Goal: Information Seeking & Learning: Learn about a topic

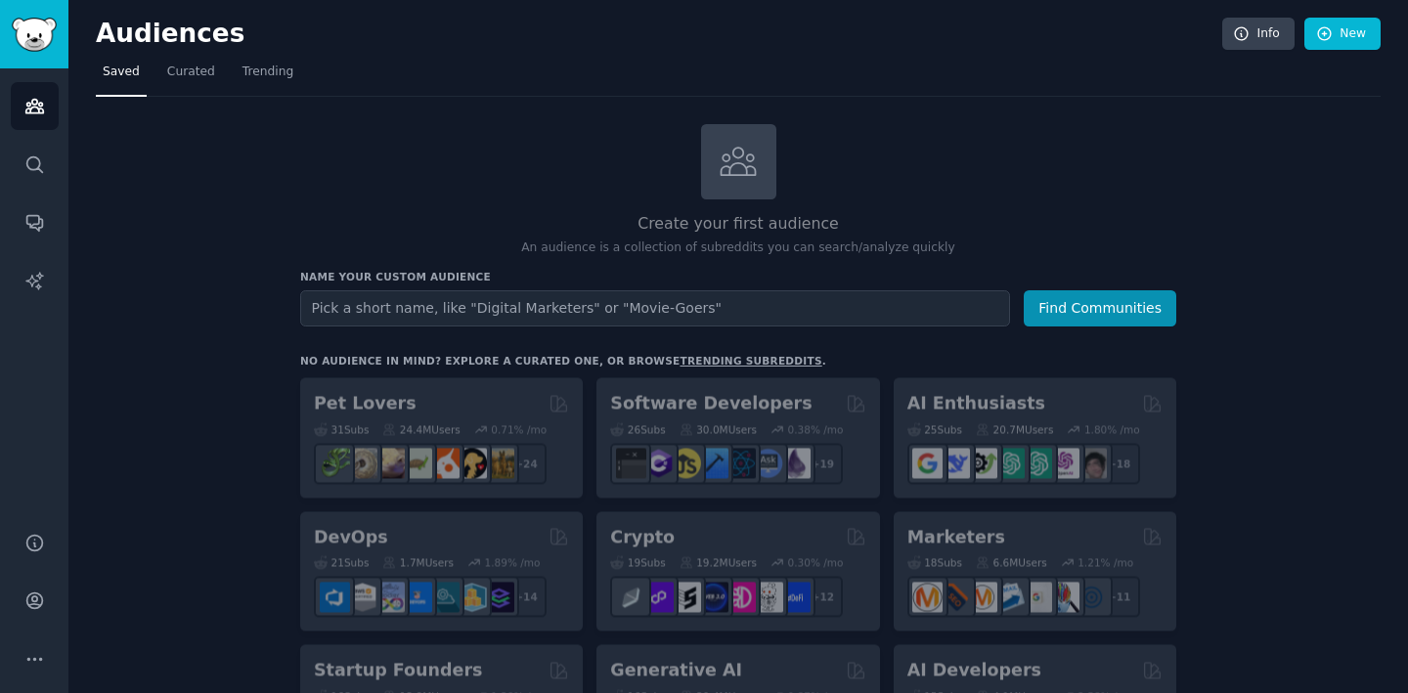
click at [564, 313] on input "text" at bounding box center [655, 308] width 710 height 36
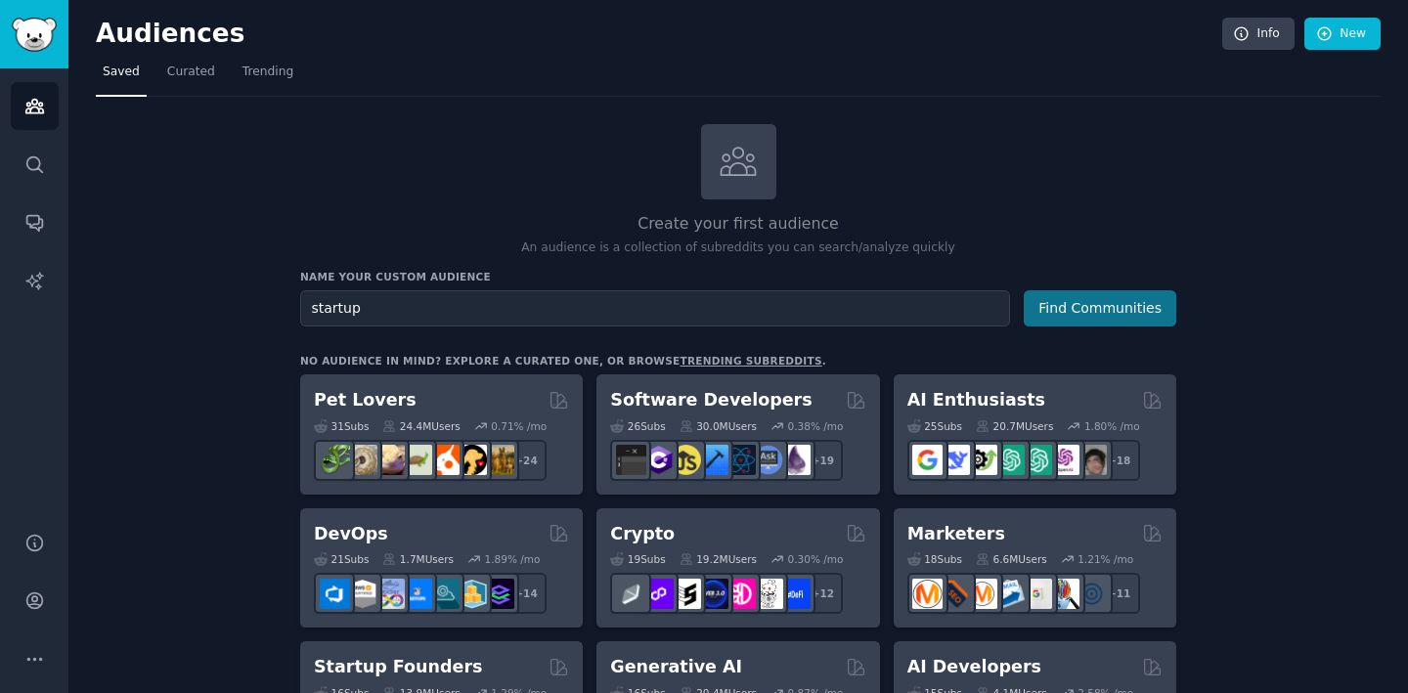
type input "startup"
click at [1063, 305] on button "Find Communities" at bounding box center [1100, 308] width 153 height 36
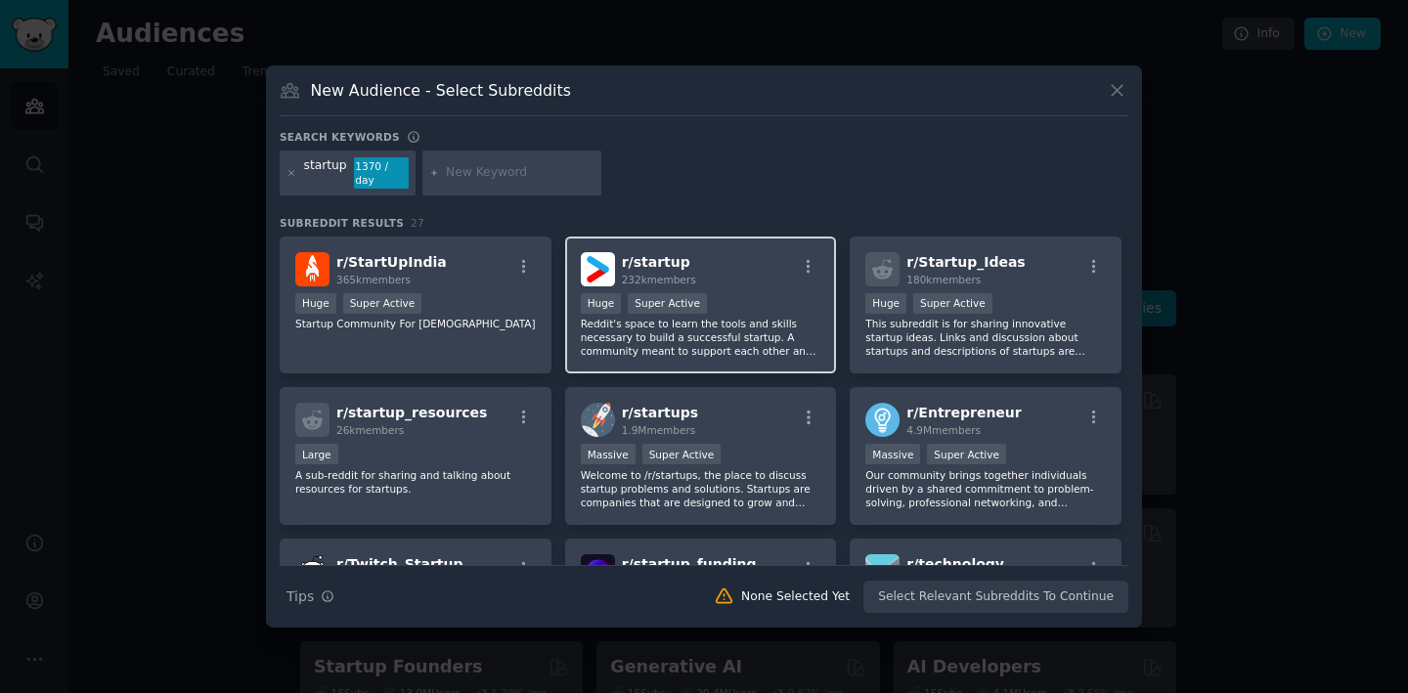
click at [752, 269] on div "r/ startup 232k members" at bounding box center [701, 269] width 240 height 34
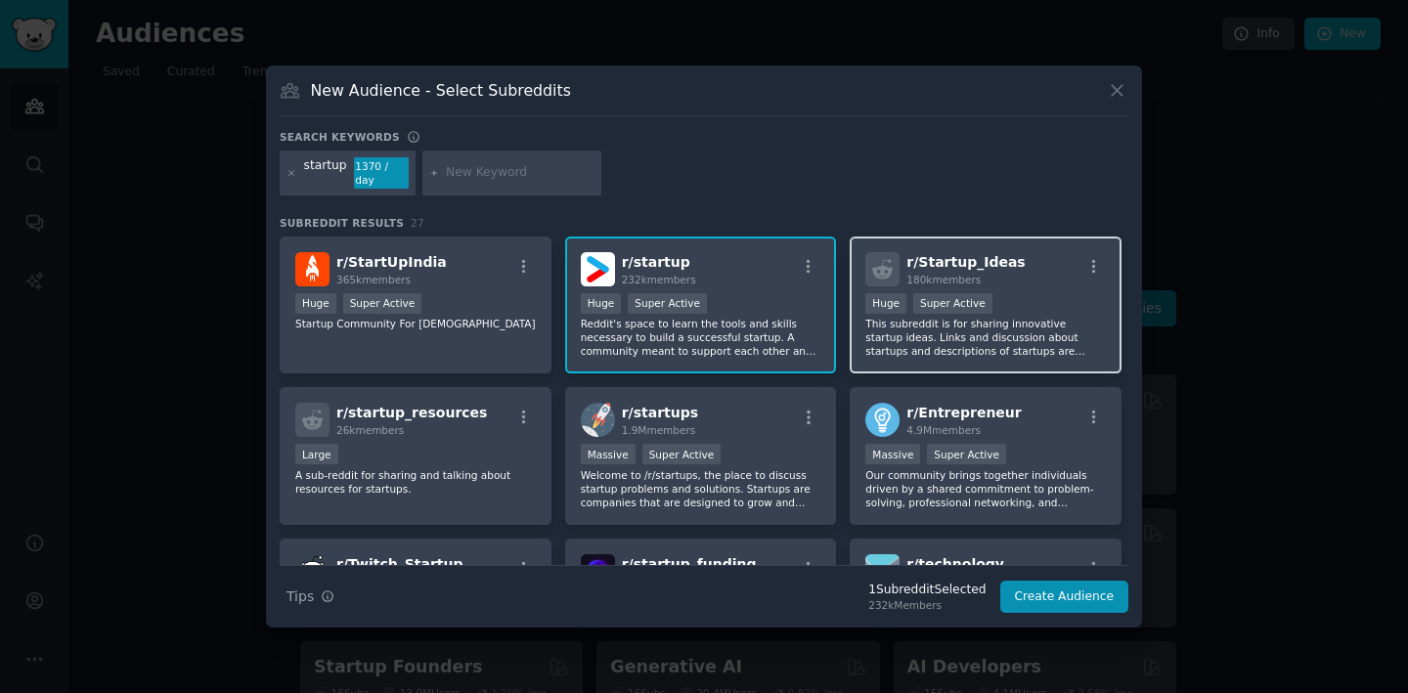
click at [915, 317] on p "This subreddit is for sharing innovative startup ideas. Links and discussion ab…" at bounding box center [985, 337] width 240 height 41
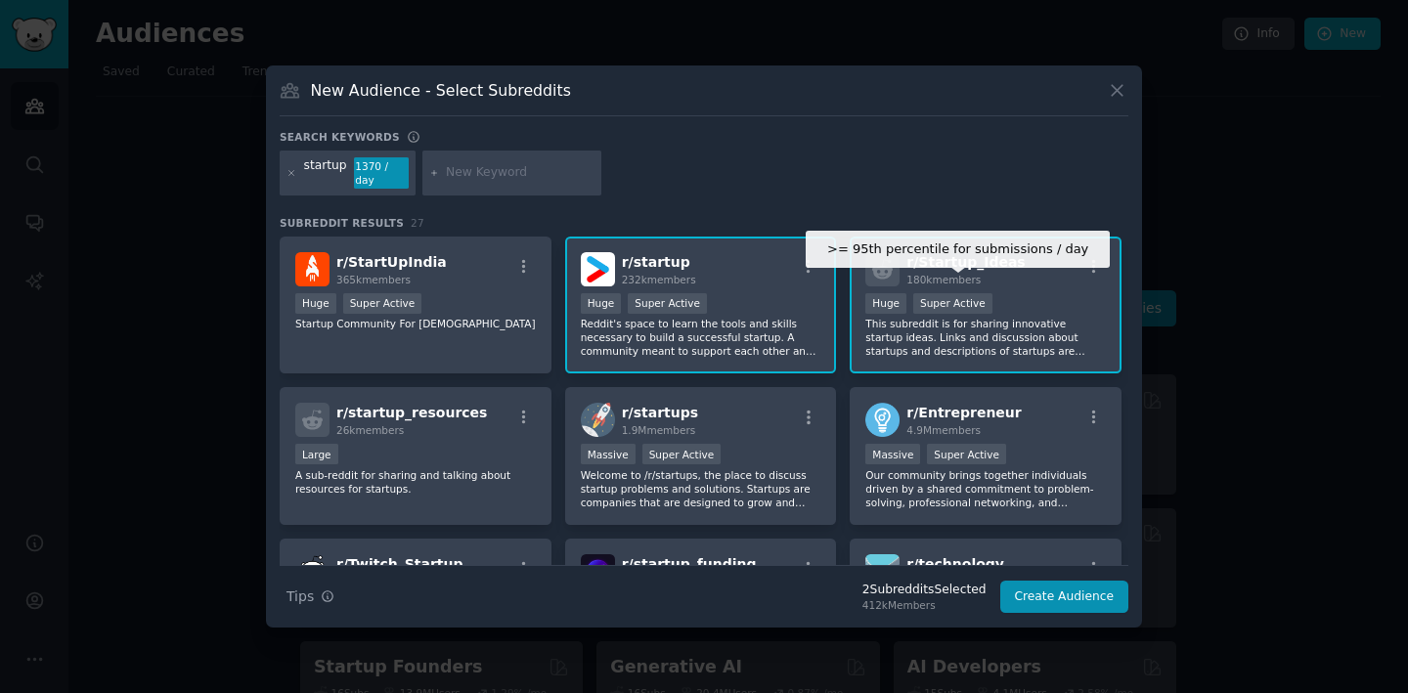
click at [938, 302] on div "Super Active" at bounding box center [952, 303] width 79 height 21
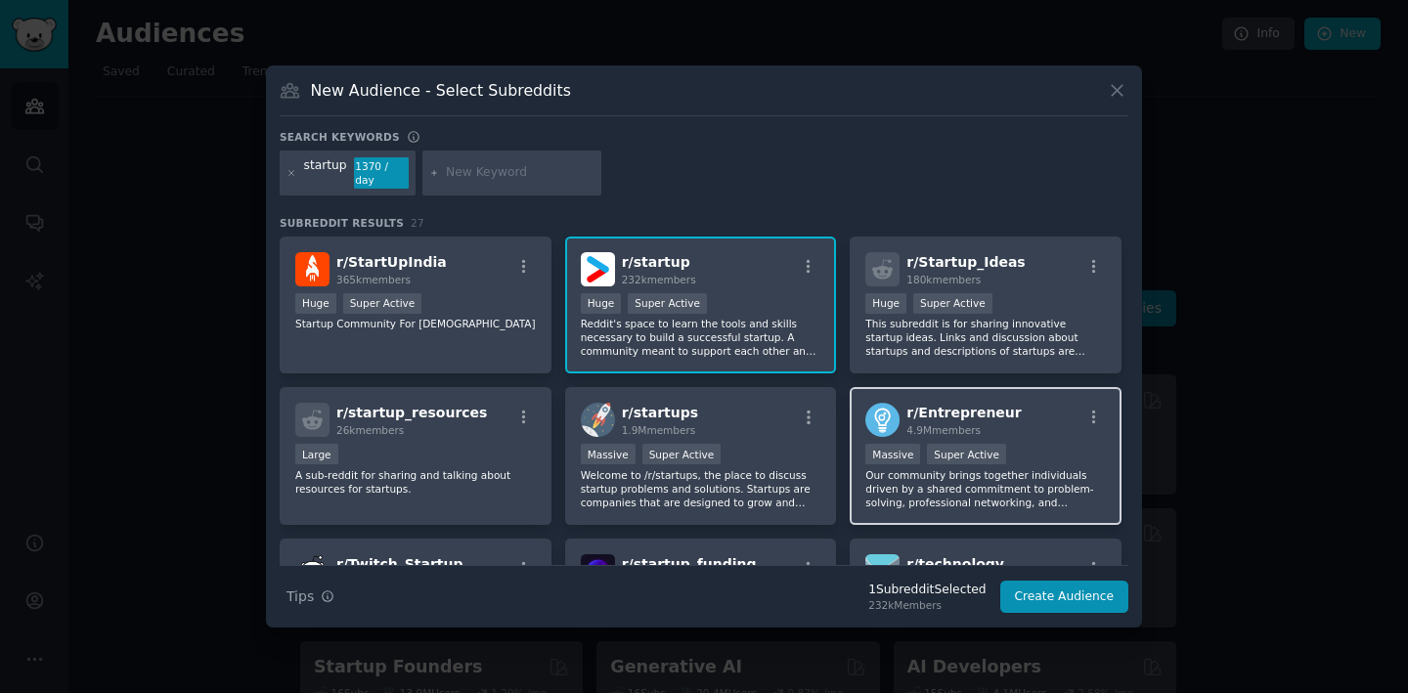
click at [967, 411] on span "r/ Entrepreneur" at bounding box center [963, 413] width 114 height 16
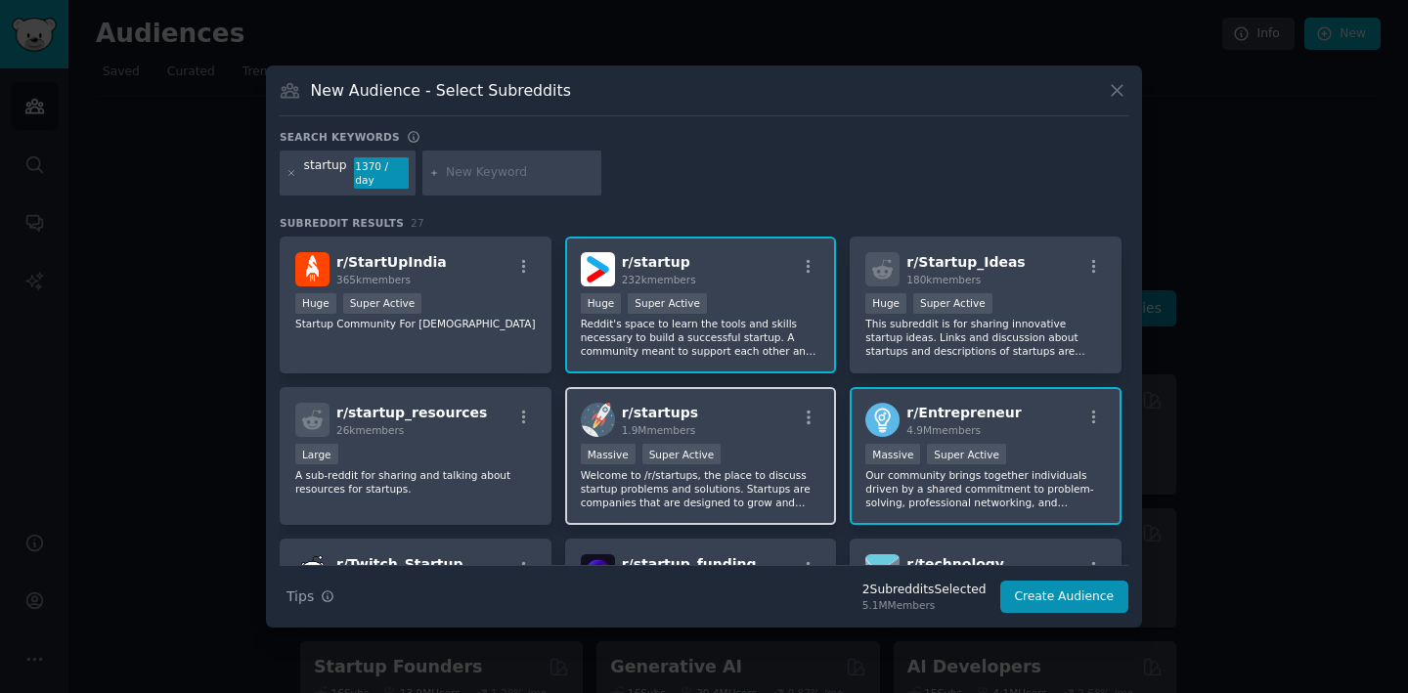
click at [677, 426] on span "1.9M members" at bounding box center [659, 430] width 74 height 12
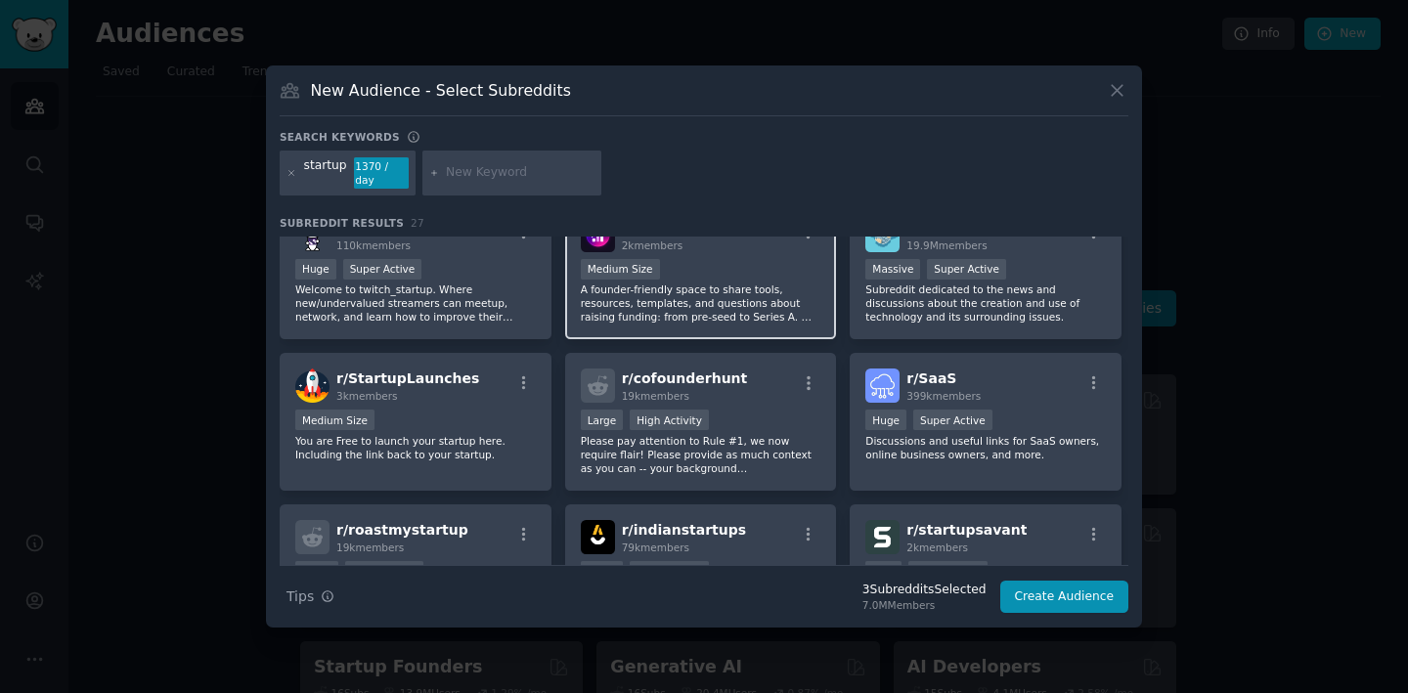
scroll to position [341, 0]
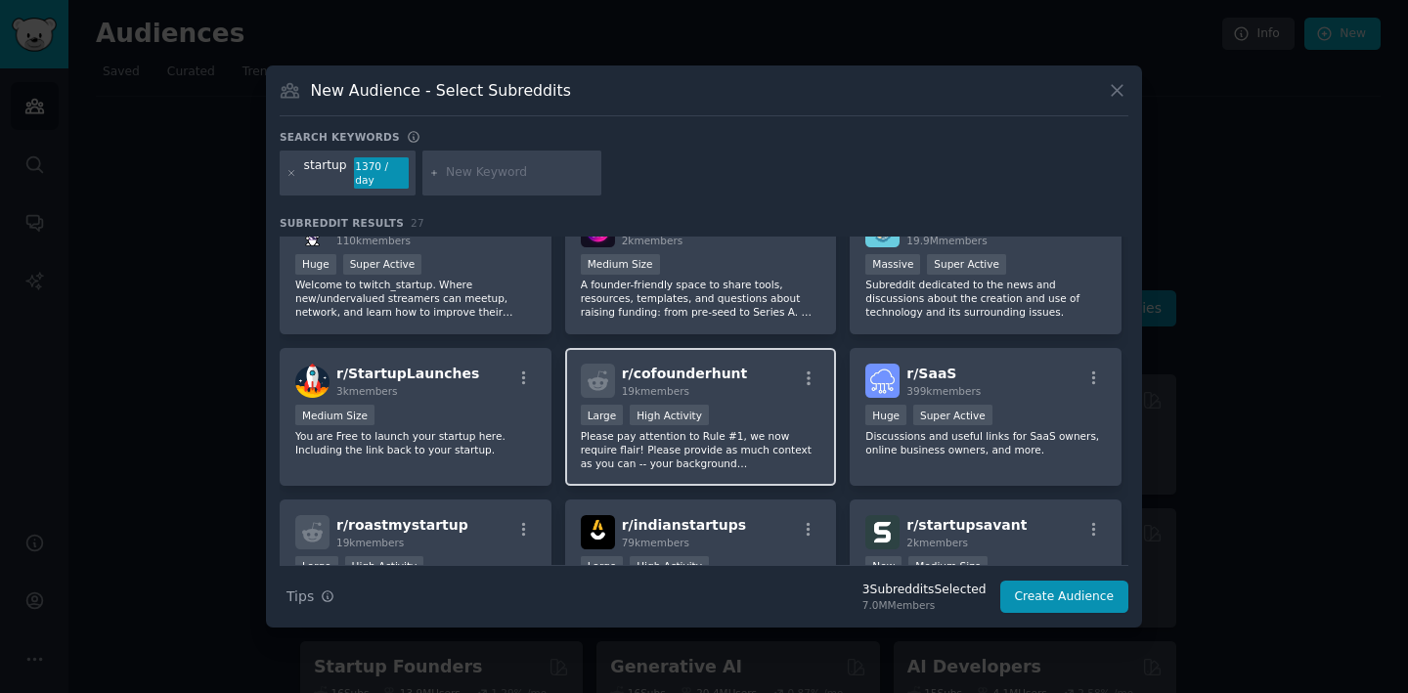
click at [741, 442] on p "Please pay attention to Rule #1, we now require flair! Please provide as much c…" at bounding box center [701, 449] width 240 height 41
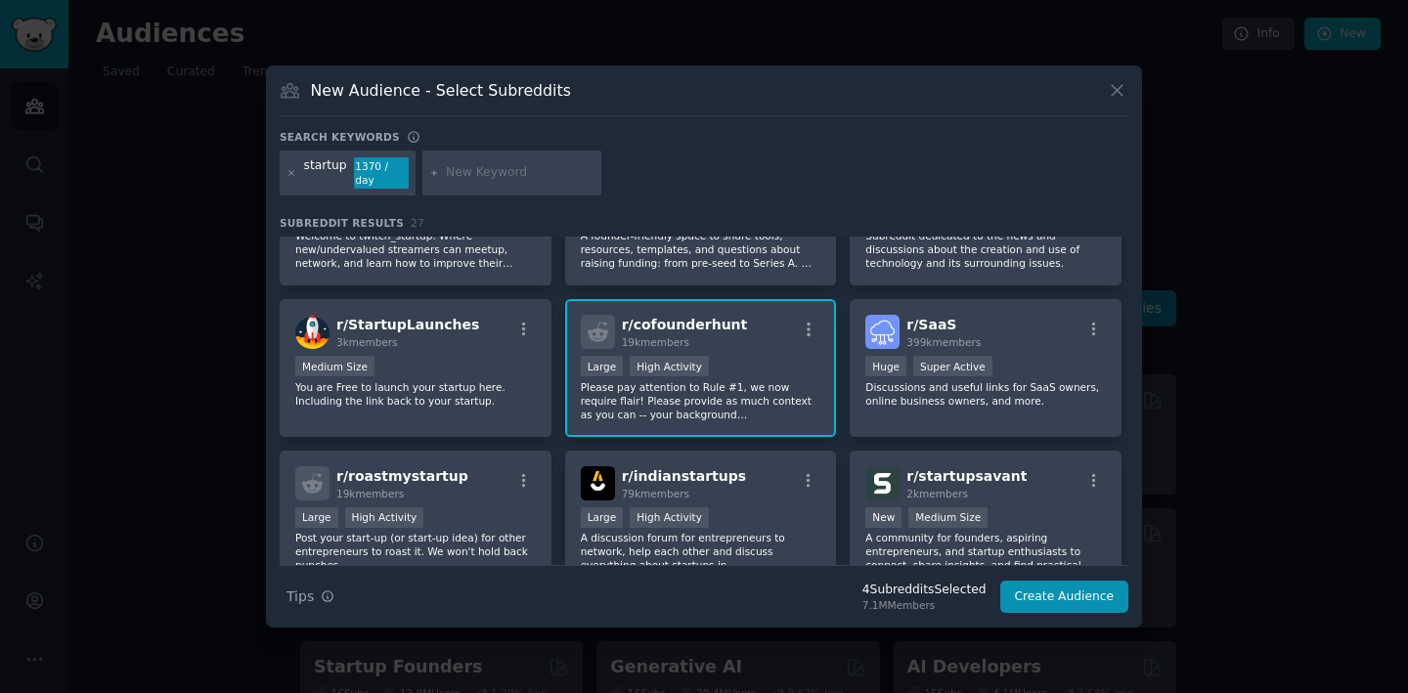
scroll to position [399, 0]
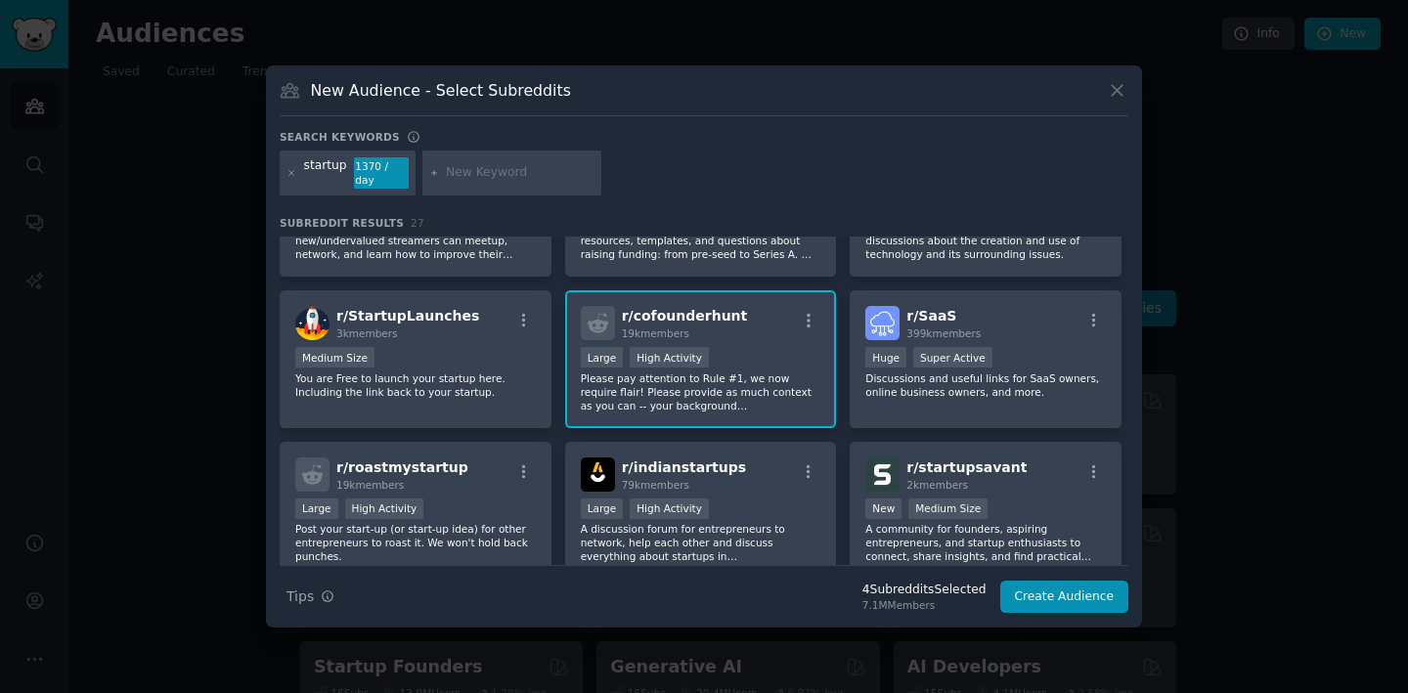
click at [753, 403] on p "Please pay attention to Rule #1, we now require flair! Please provide as much c…" at bounding box center [701, 391] width 240 height 41
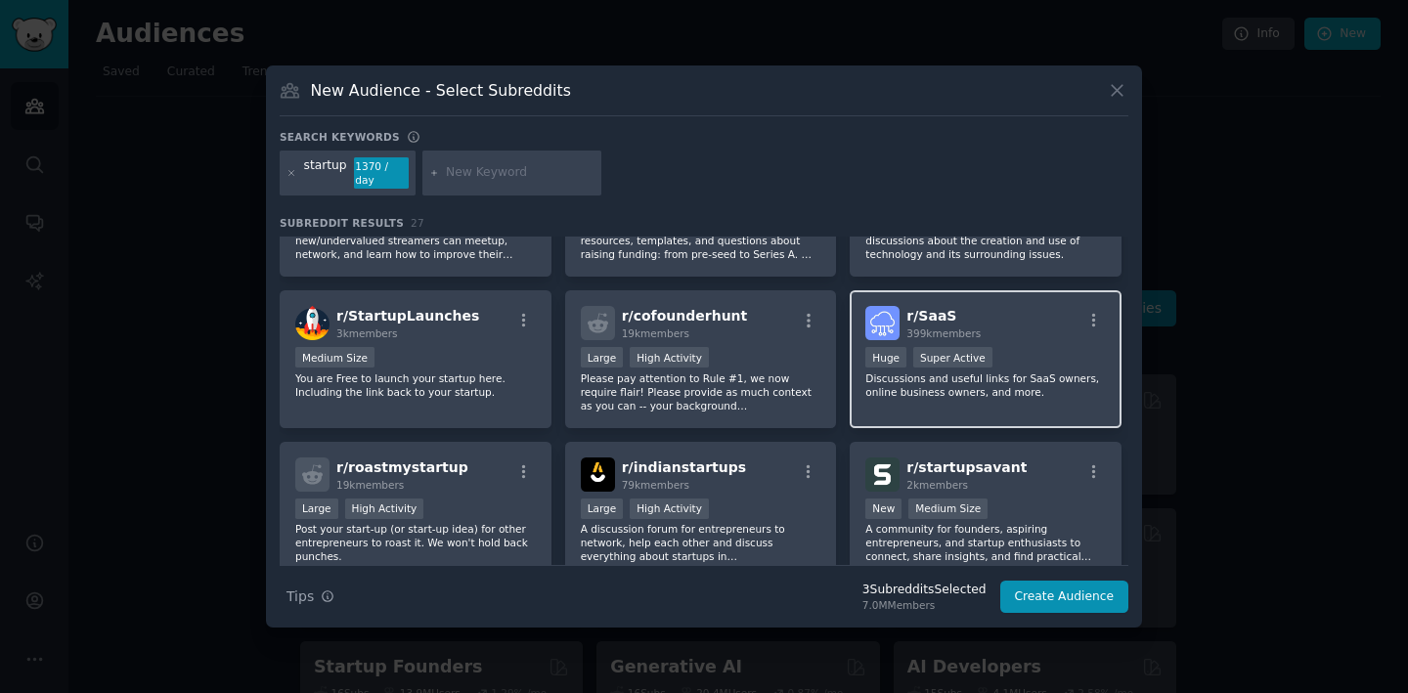
click at [1006, 371] on p "Discussions and useful links for SaaS owners, online business owners, and more." at bounding box center [985, 384] width 240 height 27
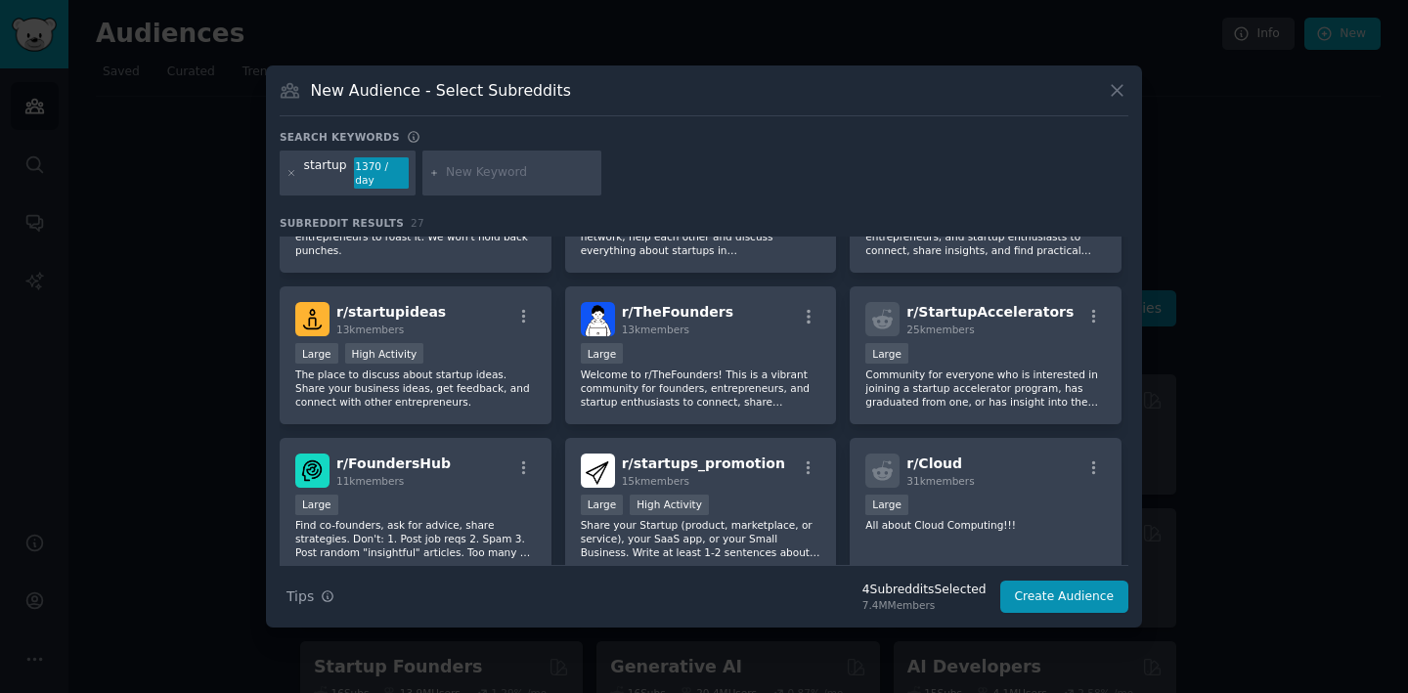
scroll to position [715, 0]
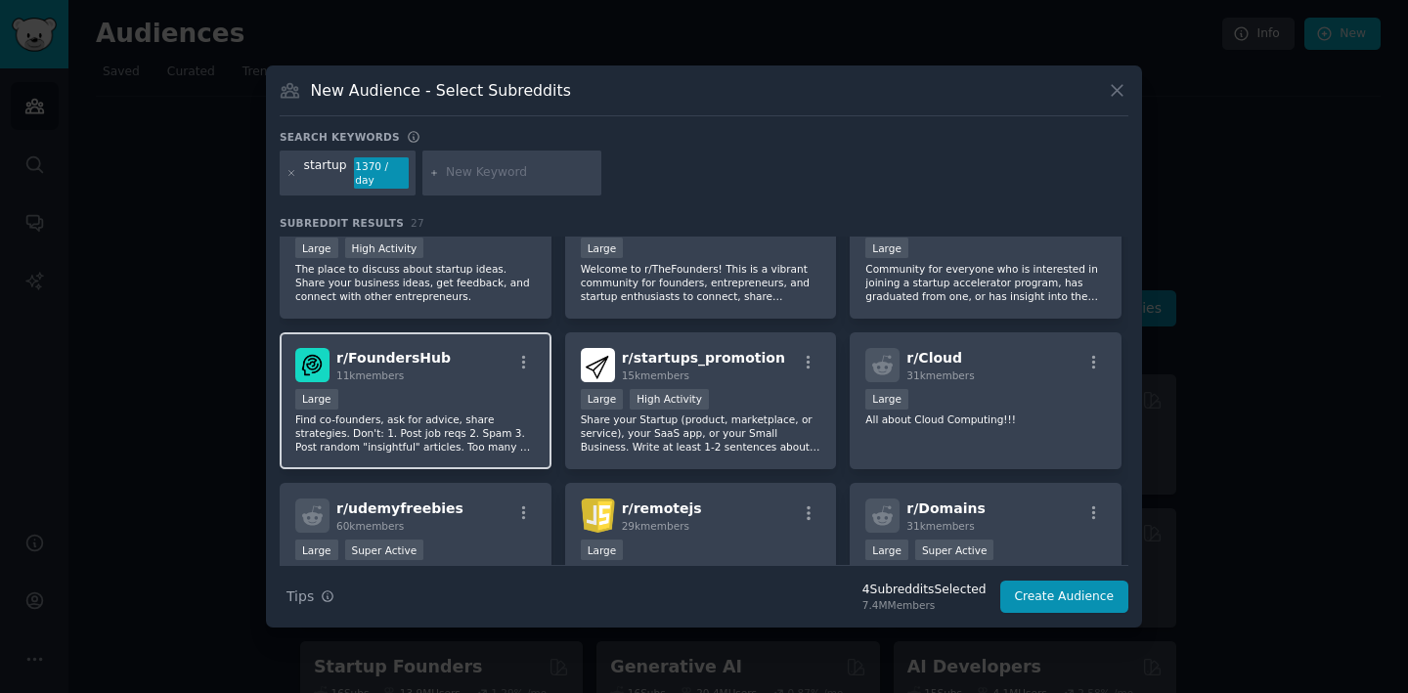
click at [417, 389] on div "Large" at bounding box center [415, 401] width 240 height 24
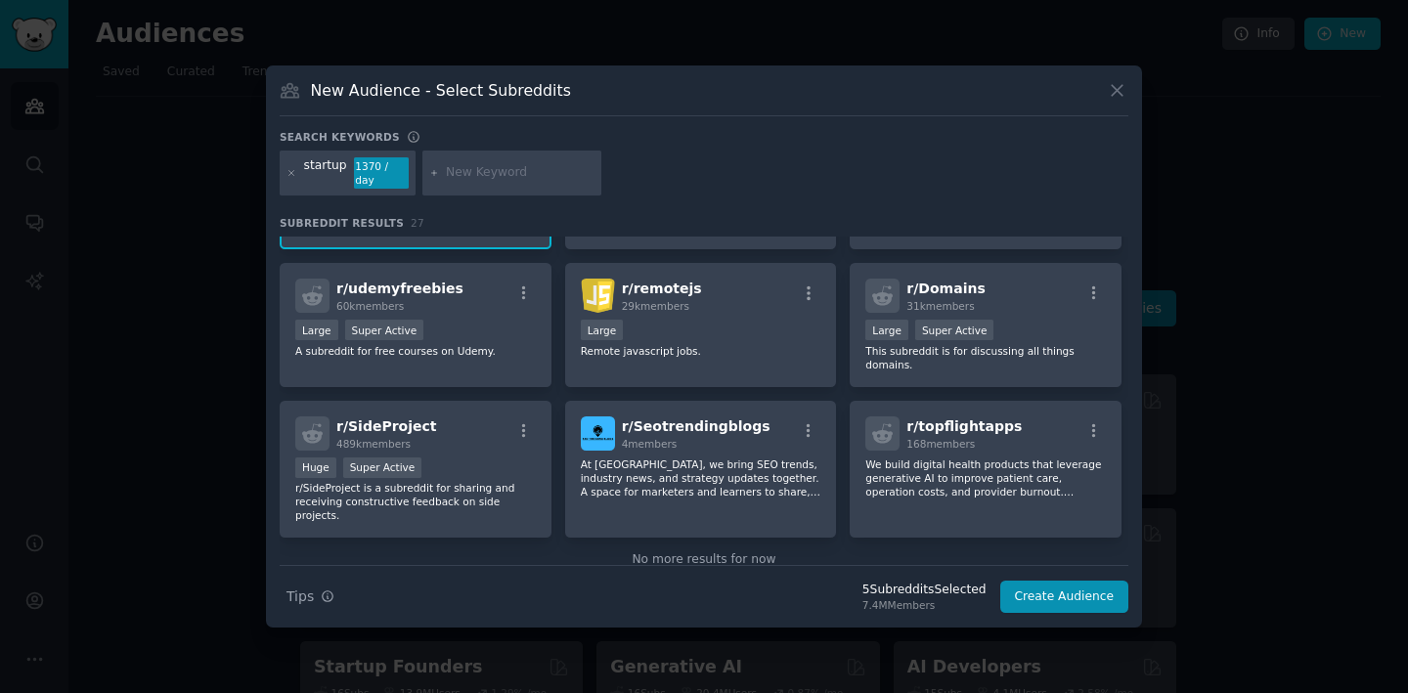
scroll to position [1071, 0]
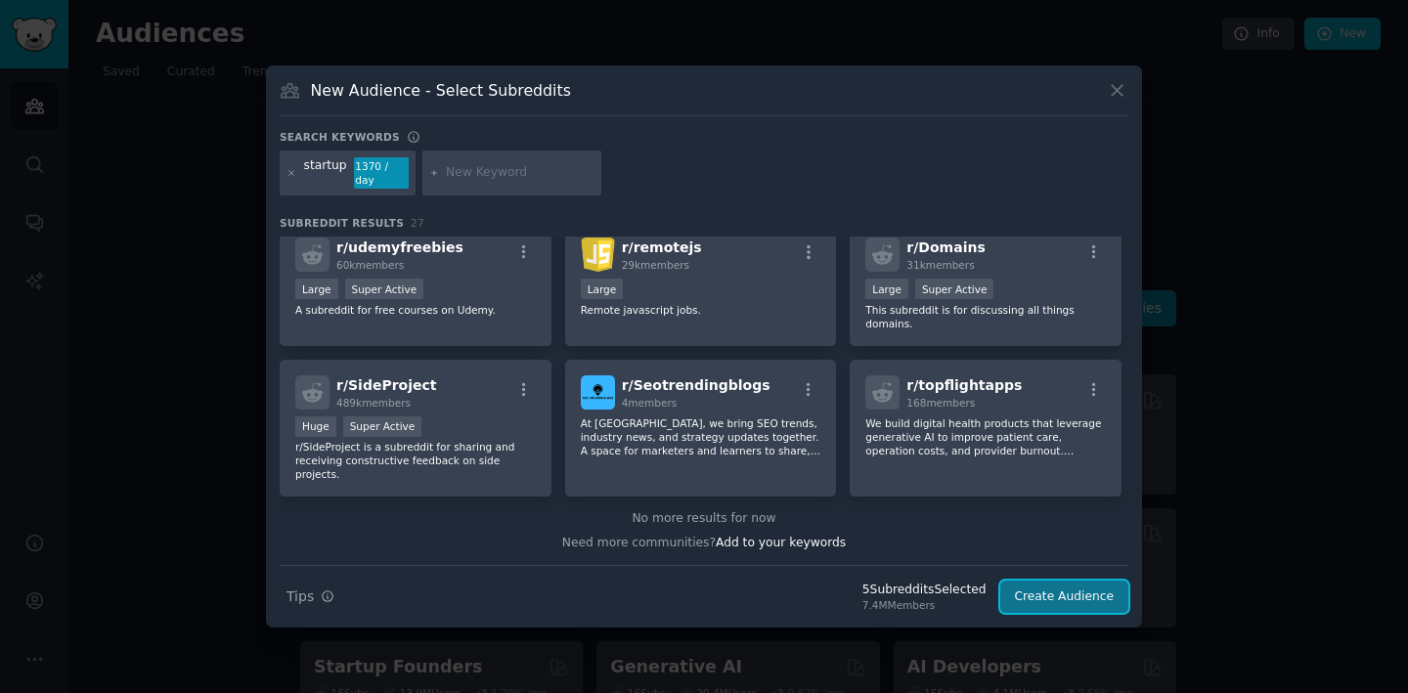
click at [1060, 596] on button "Create Audience" at bounding box center [1064, 597] width 129 height 33
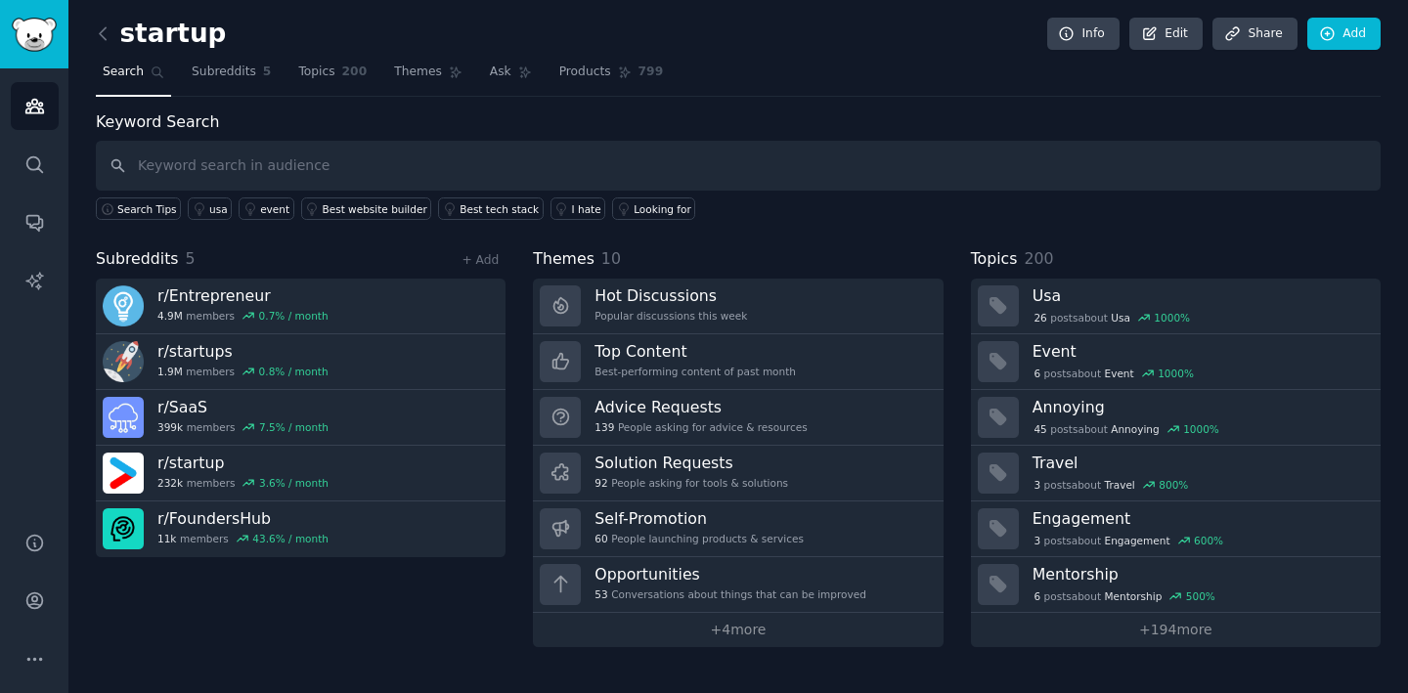
click at [496, 161] on input "text" at bounding box center [738, 166] width 1285 height 50
type input "l"
type input "need mvp"
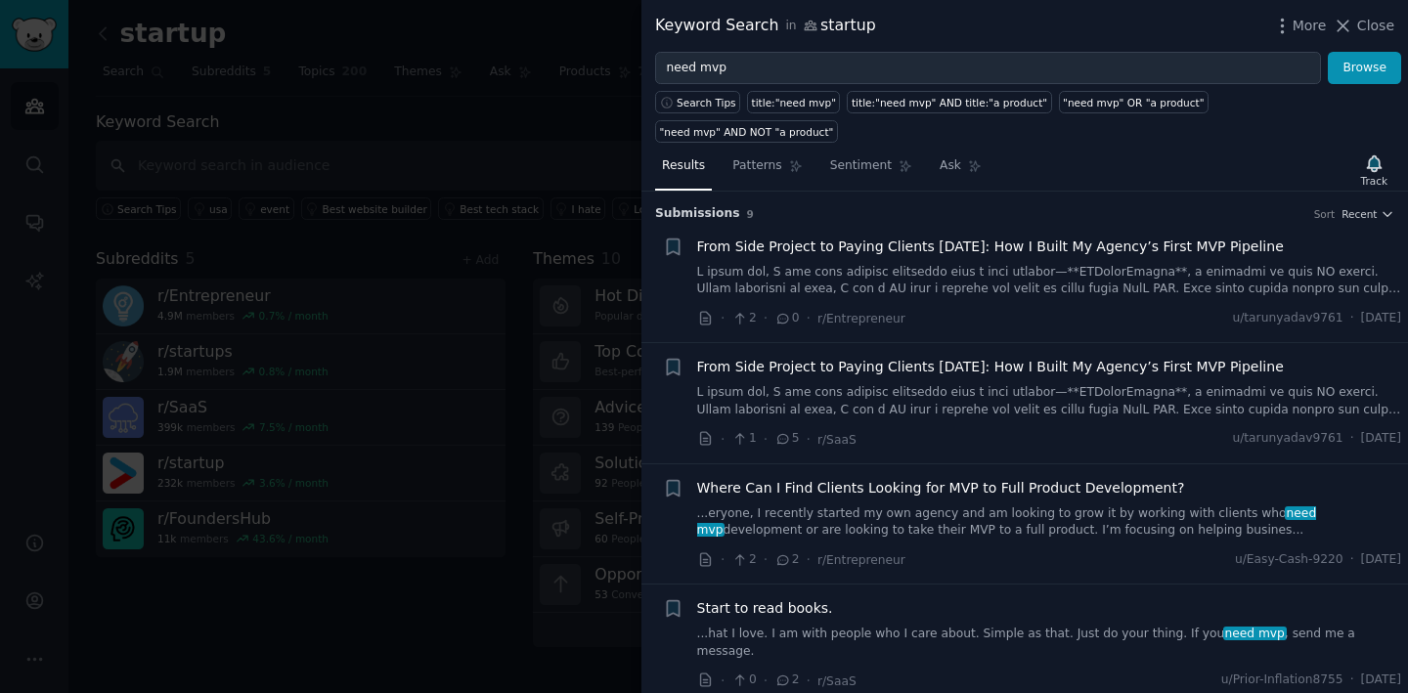
click at [854, 505] on link "...eryone, I recently started my own agency and am looking to grow it by workin…" at bounding box center [1049, 522] width 705 height 34
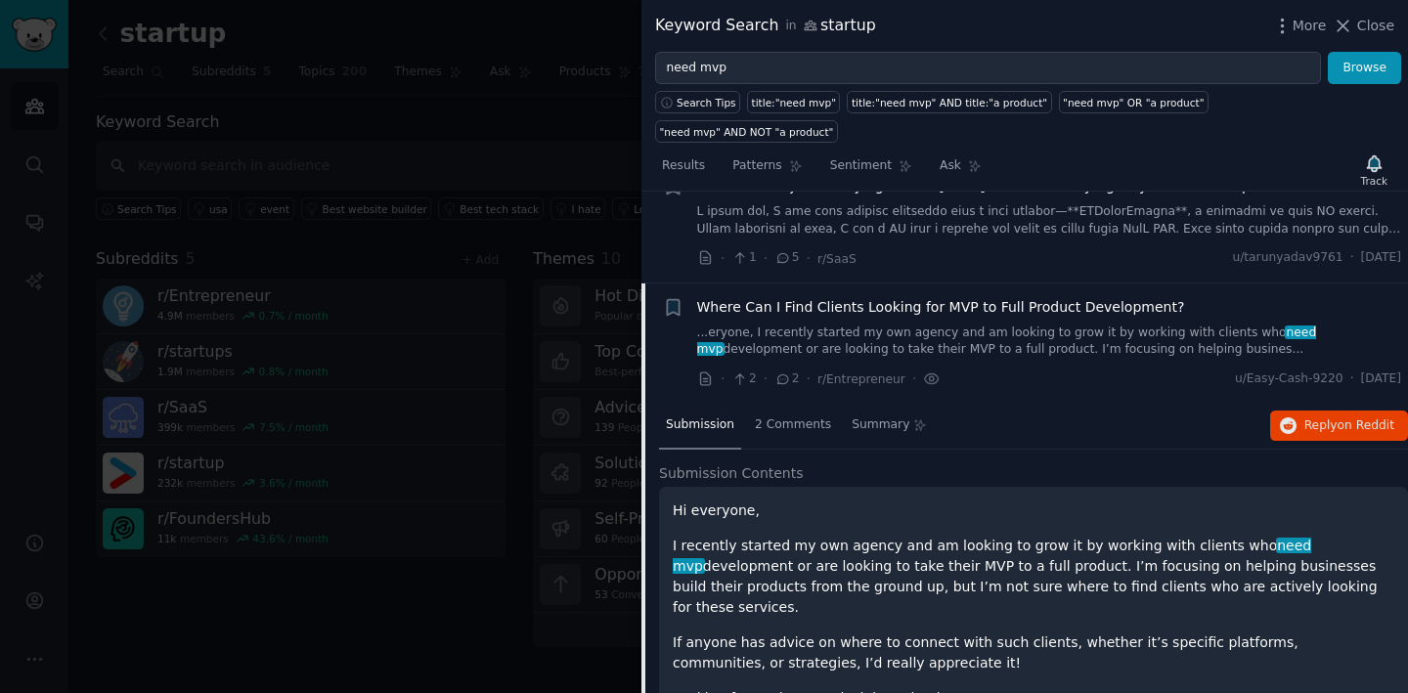
scroll to position [175, 0]
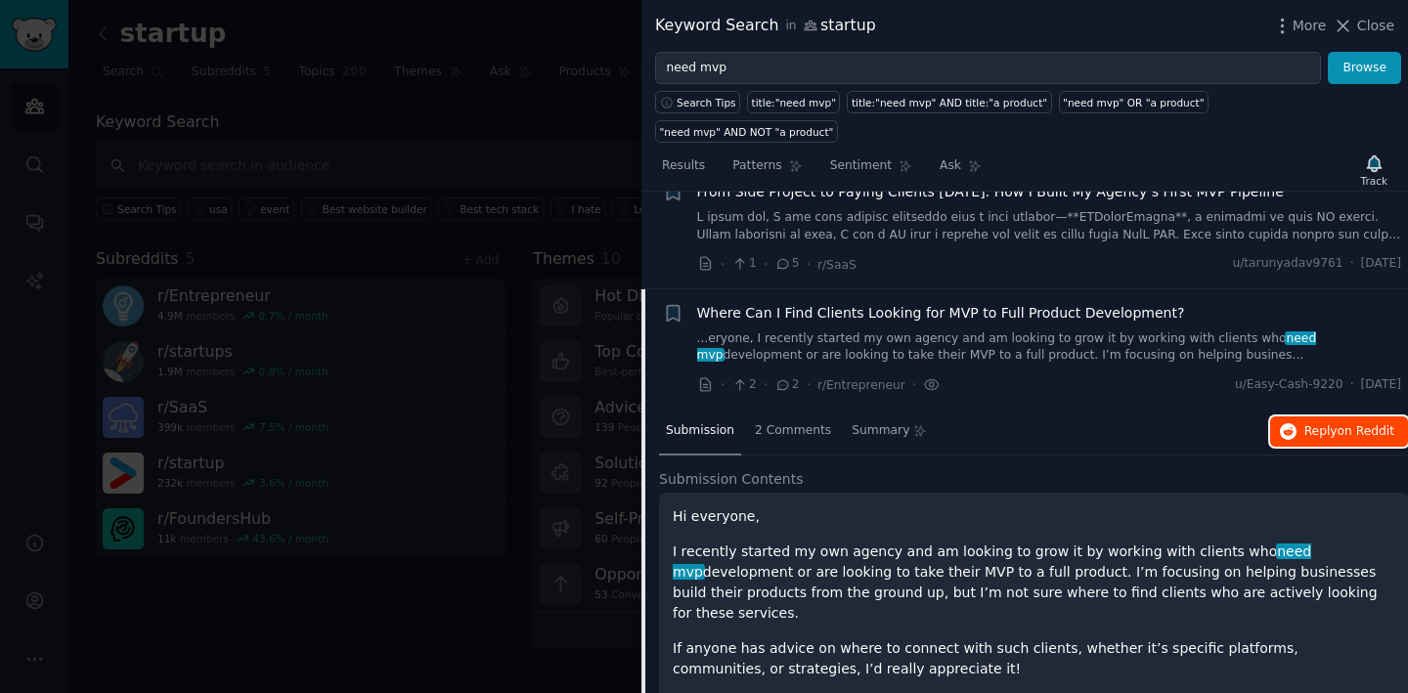
click at [1308, 416] on button "Reply on Reddit" at bounding box center [1339, 431] width 138 height 31
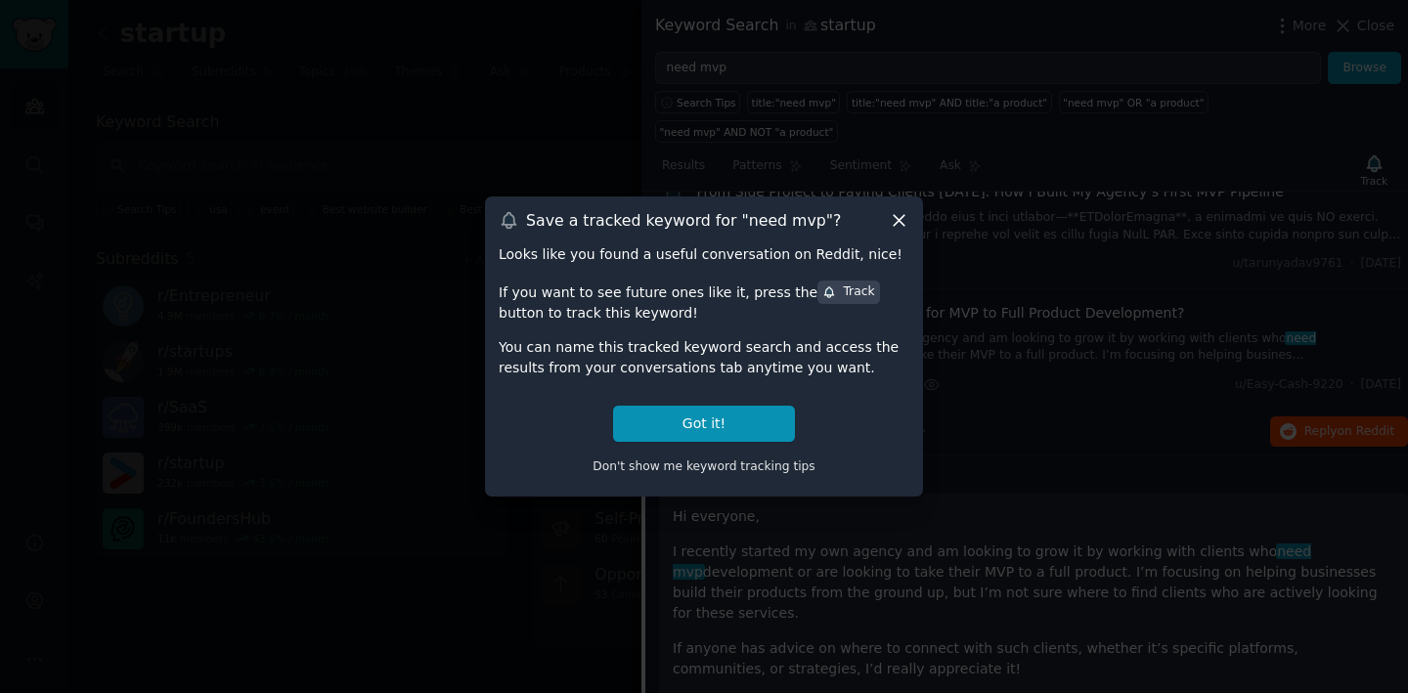
click at [897, 213] on icon at bounding box center [899, 220] width 21 height 21
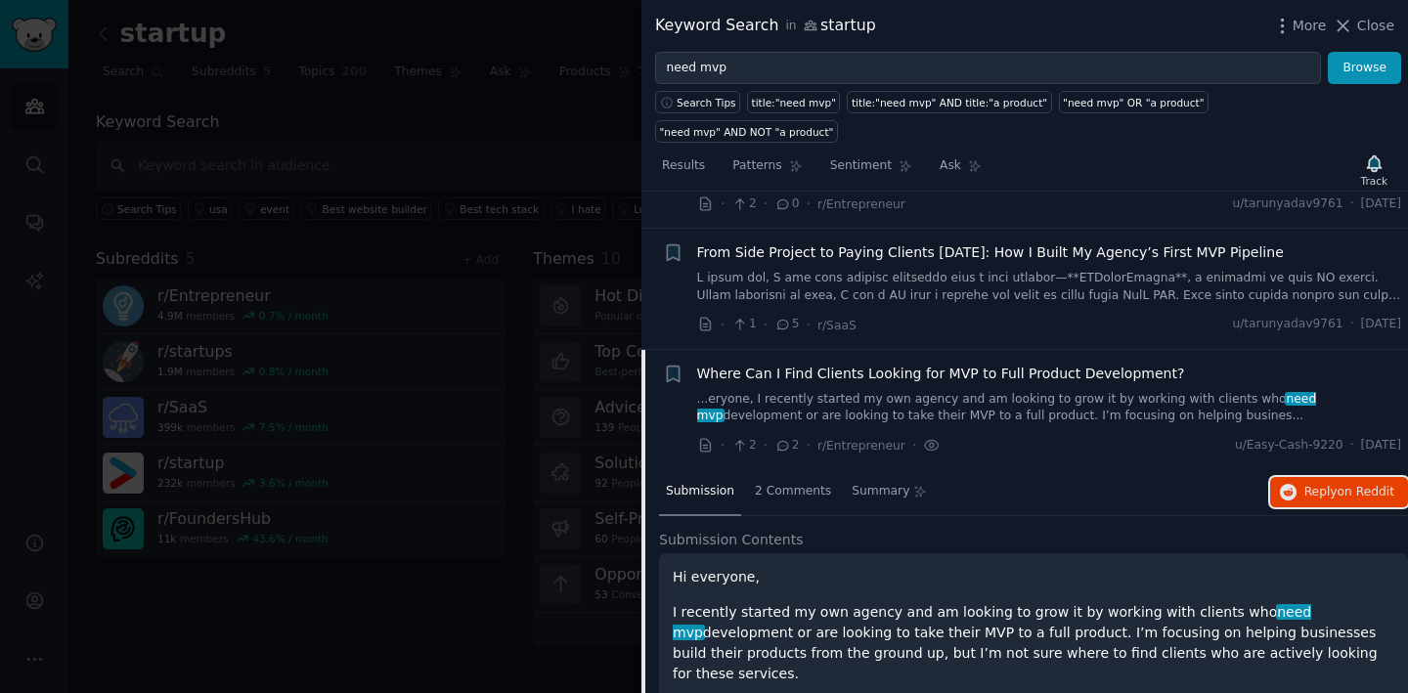
scroll to position [0, 0]
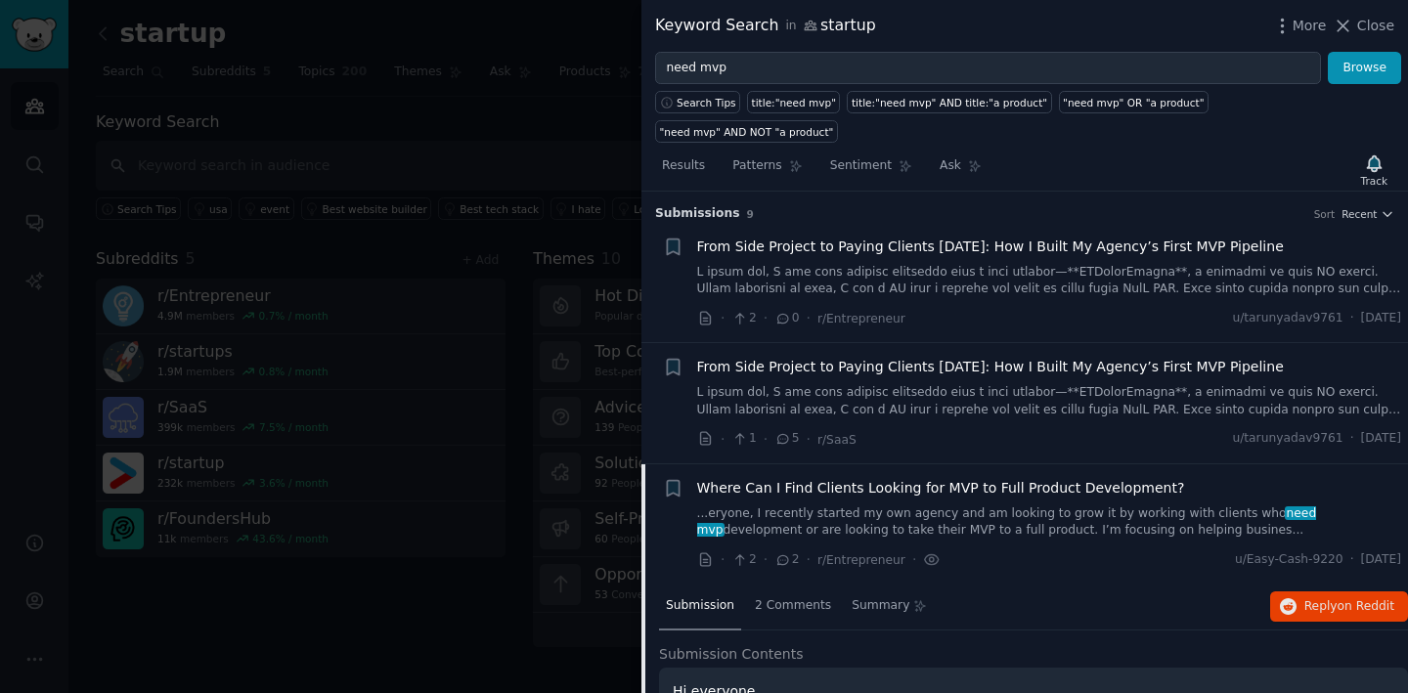
click at [547, 149] on div at bounding box center [704, 346] width 1408 height 693
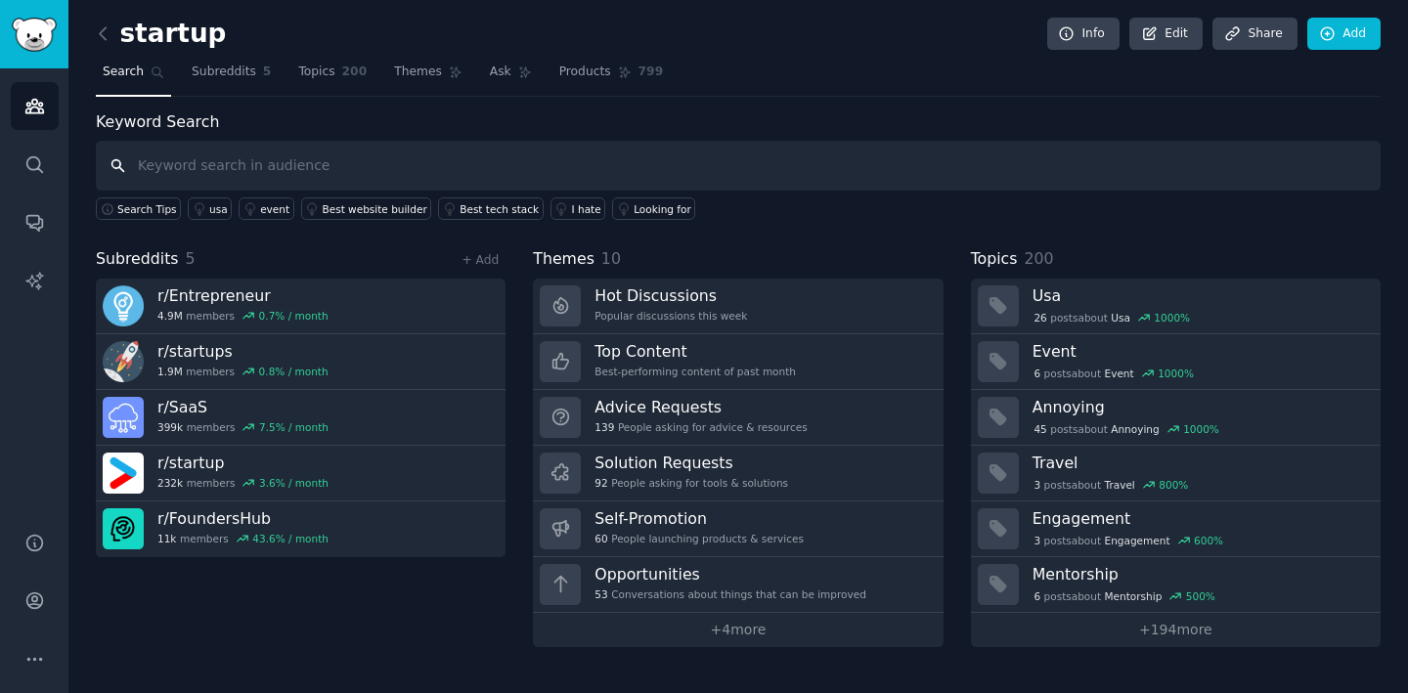
click at [576, 154] on input "text" at bounding box center [738, 166] width 1285 height 50
type input "need website"
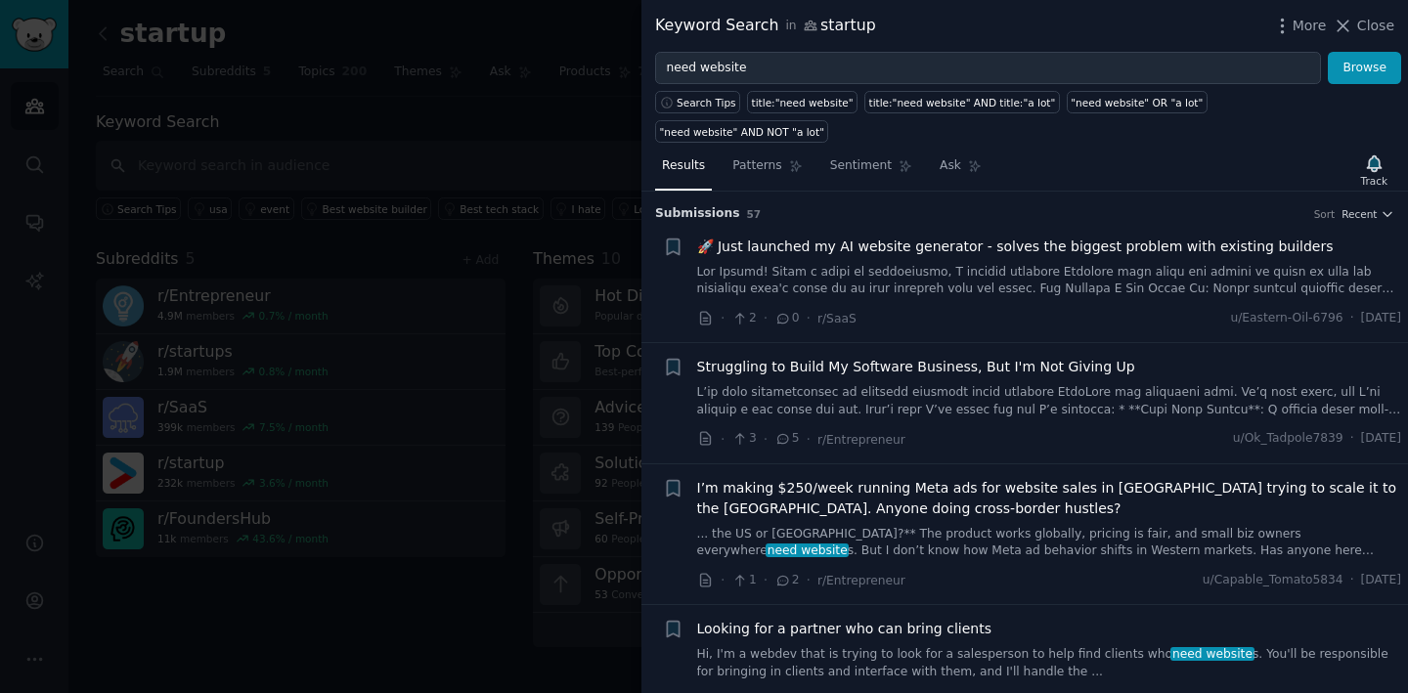
click at [397, 129] on div at bounding box center [704, 346] width 1408 height 693
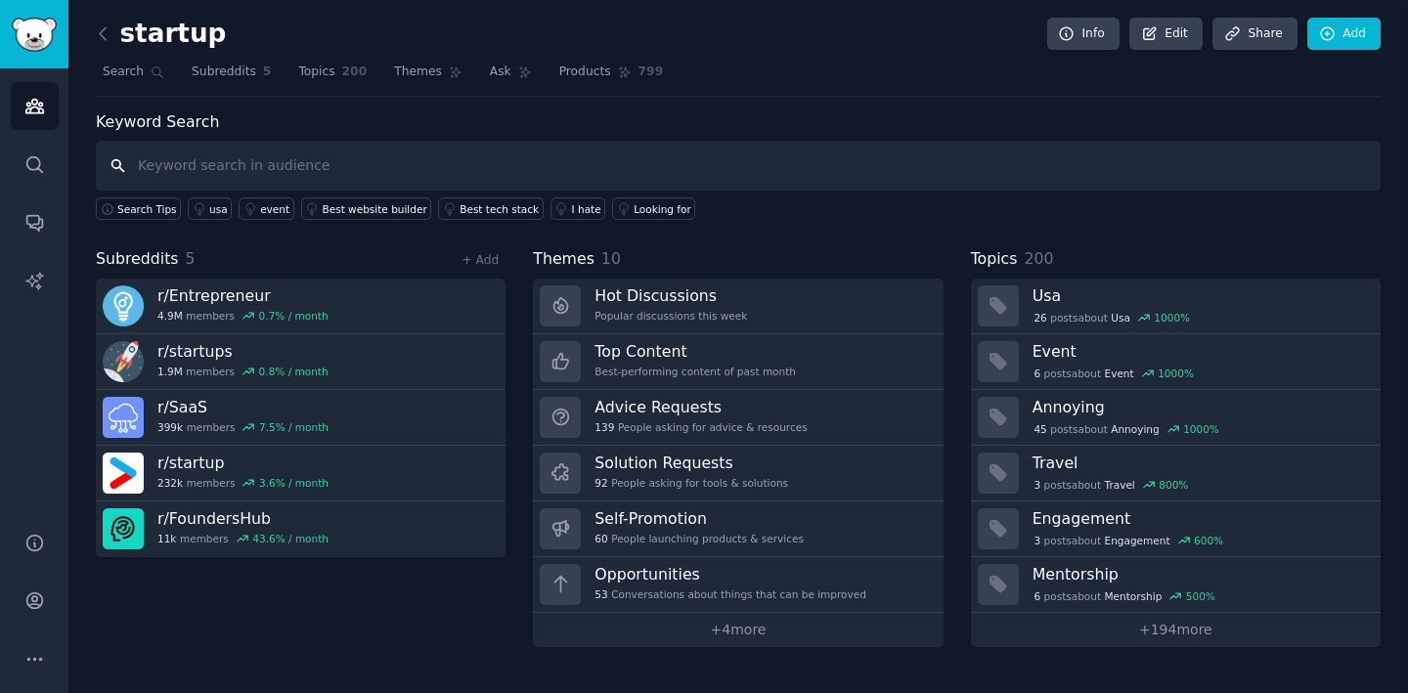
click at [362, 147] on input "text" at bounding box center [738, 166] width 1285 height 50
click at [327, 168] on input "text" at bounding box center [738, 166] width 1285 height 50
click at [174, 32] on h2 "startup" at bounding box center [161, 34] width 130 height 31
click at [157, 169] on input "text" at bounding box center [738, 166] width 1285 height 50
type input "need app"
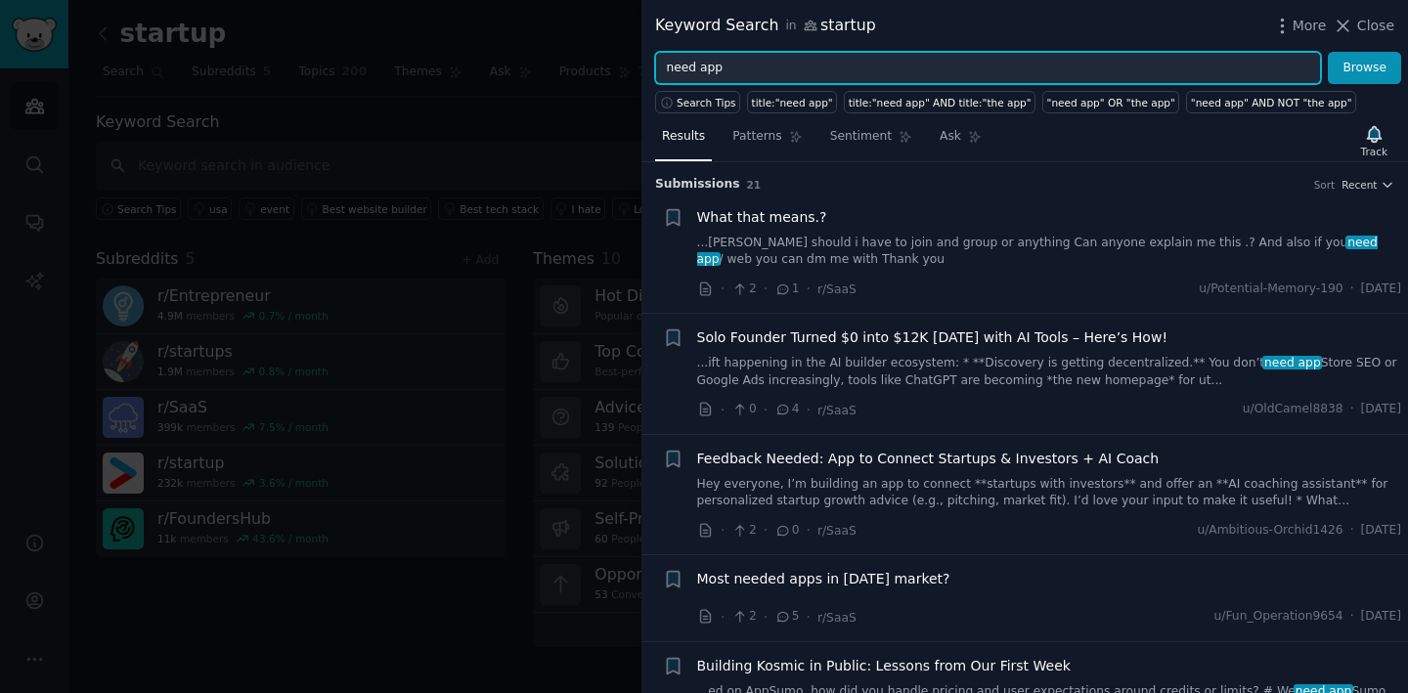
drag, startPoint x: 697, startPoint y: 70, endPoint x: 650, endPoint y: 66, distance: 47.1
click at [650, 67] on div "need app Browse" at bounding box center [1024, 68] width 766 height 33
drag, startPoint x: 741, startPoint y: 74, endPoint x: 701, endPoint y: 77, distance: 40.2
click at [701, 77] on input "make app" at bounding box center [988, 68] width 666 height 33
drag, startPoint x: 702, startPoint y: 67, endPoint x: 736, endPoint y: 64, distance: 34.4
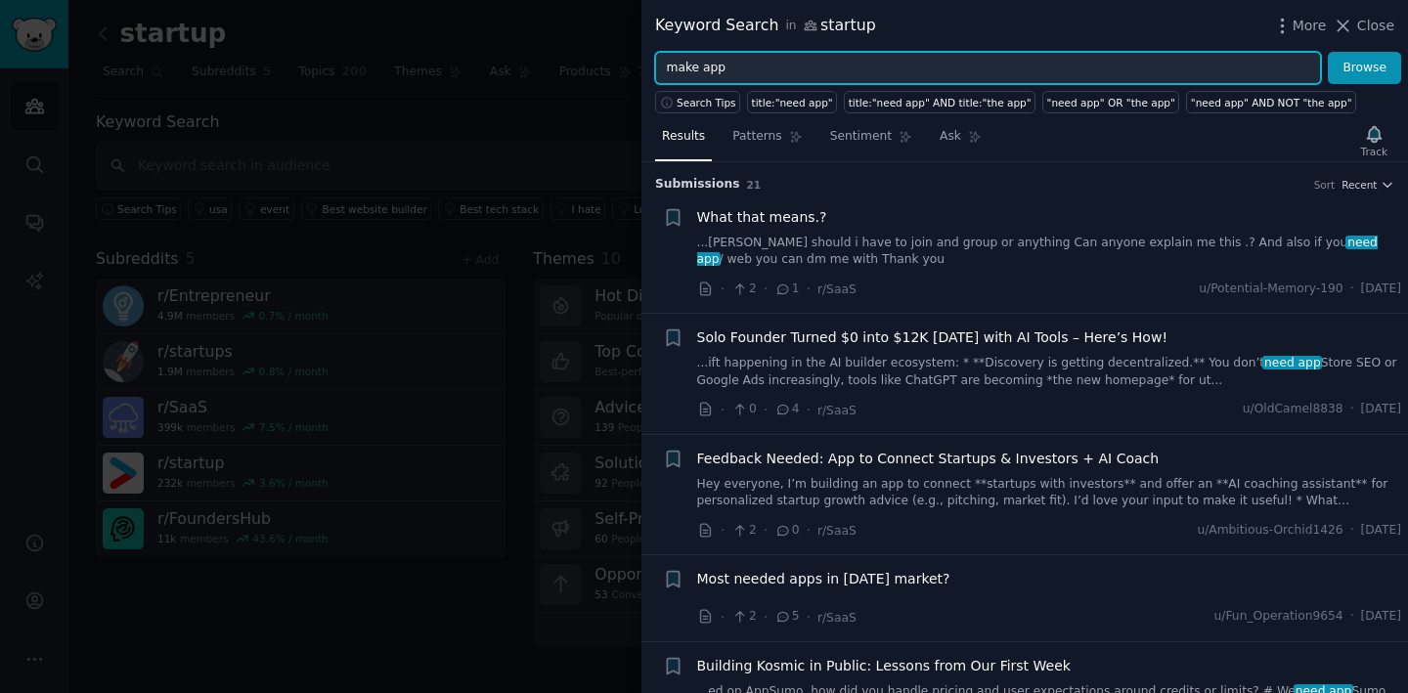
click at [736, 64] on input "make app" at bounding box center [988, 68] width 666 height 33
click at [1328, 52] on button "Browse" at bounding box center [1364, 68] width 73 height 33
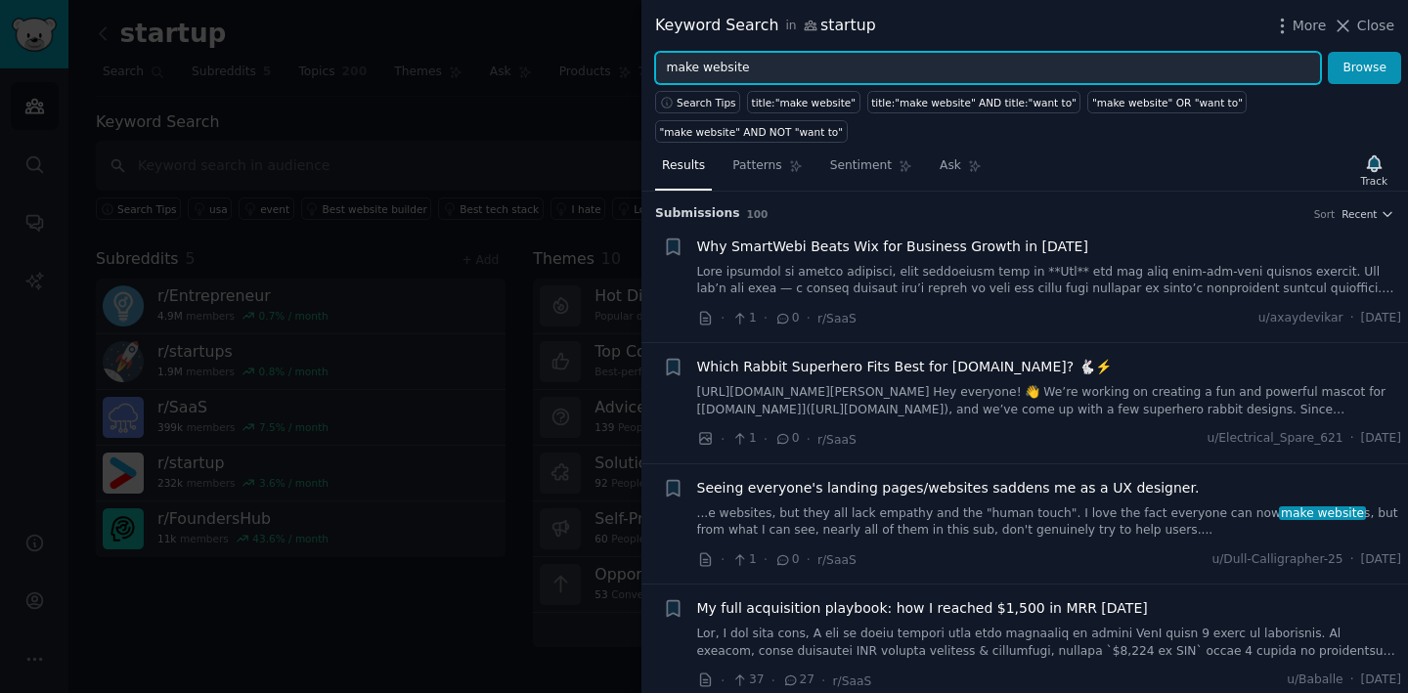
drag, startPoint x: 759, startPoint y: 61, endPoint x: 661, endPoint y: 67, distance: 98.0
click at [662, 68] on input "make website" at bounding box center [988, 68] width 666 height 33
click at [1328, 52] on button "Browse" at bounding box center [1364, 68] width 73 height 33
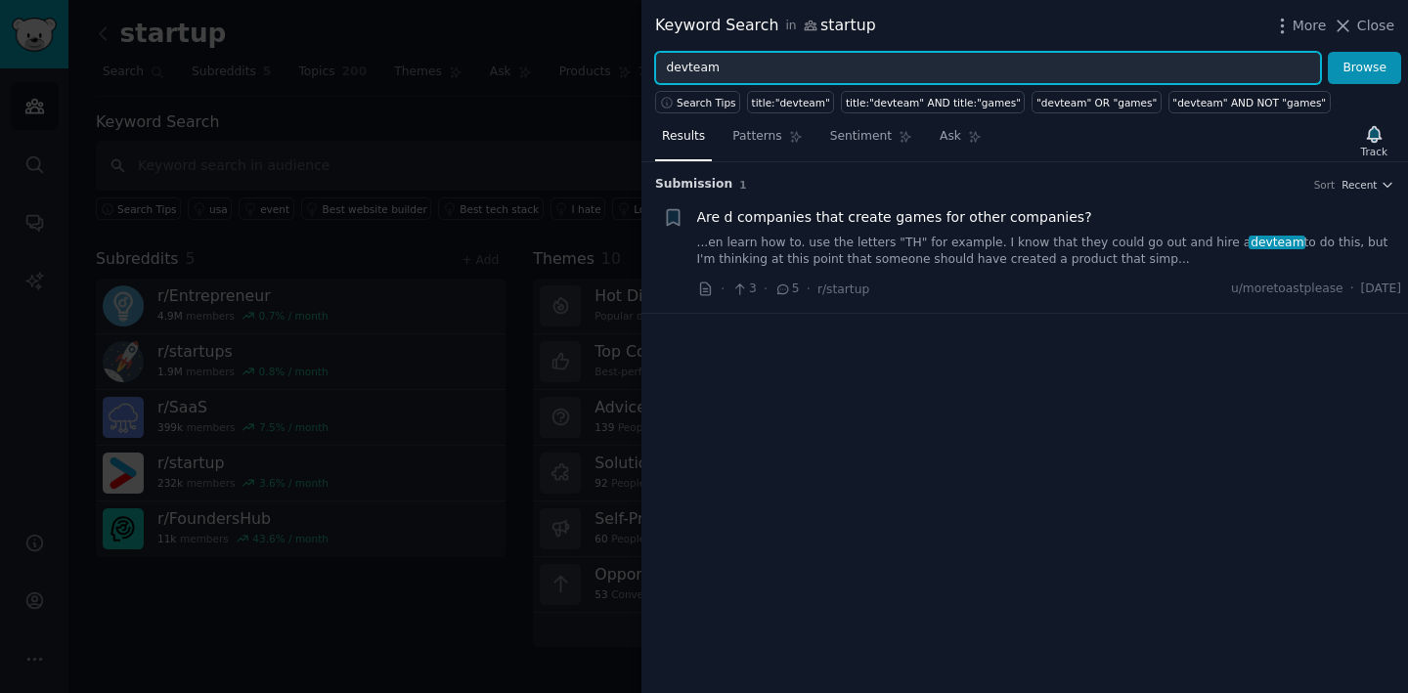
drag, startPoint x: 758, startPoint y: 61, endPoint x: 652, endPoint y: 54, distance: 105.8
click at [652, 54] on div "devteam Browse" at bounding box center [1024, 68] width 766 height 33
type input "need developer"
click at [1328, 52] on button "Browse" at bounding box center [1364, 68] width 73 height 33
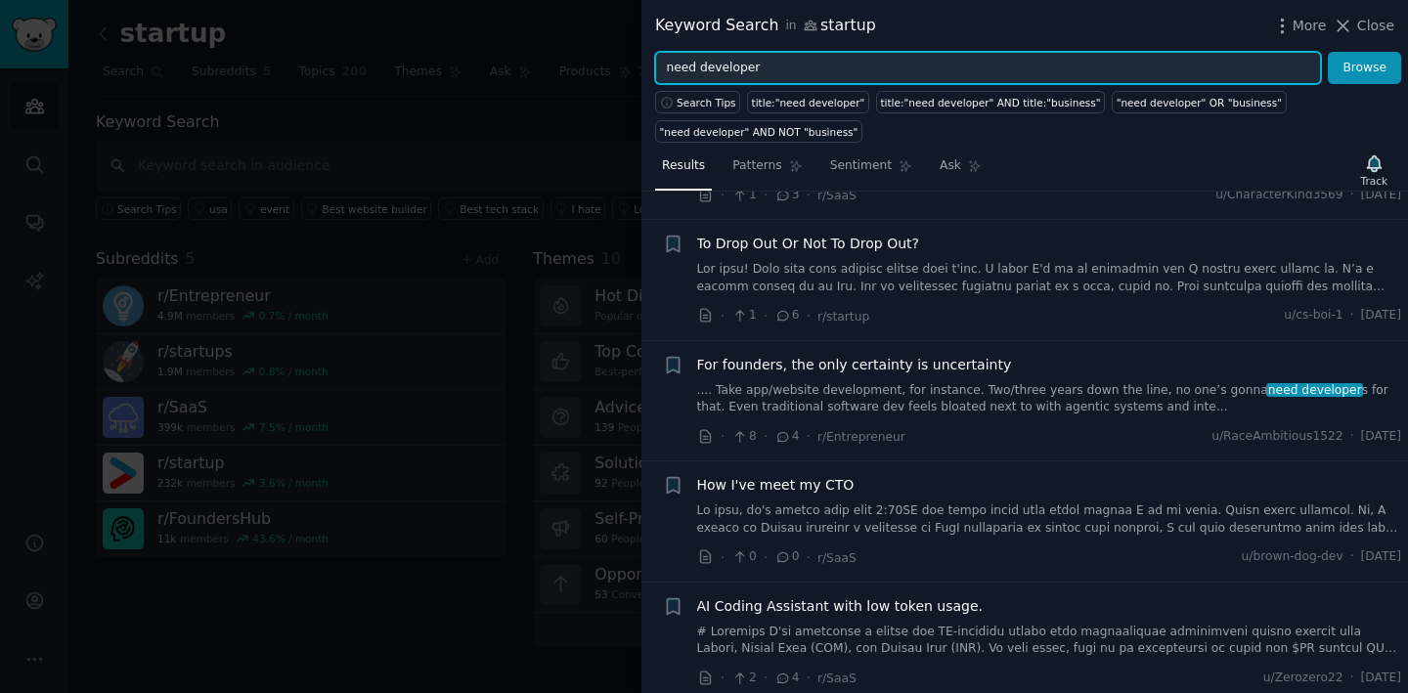
scroll to position [176, 0]
